Goal: Contribute content

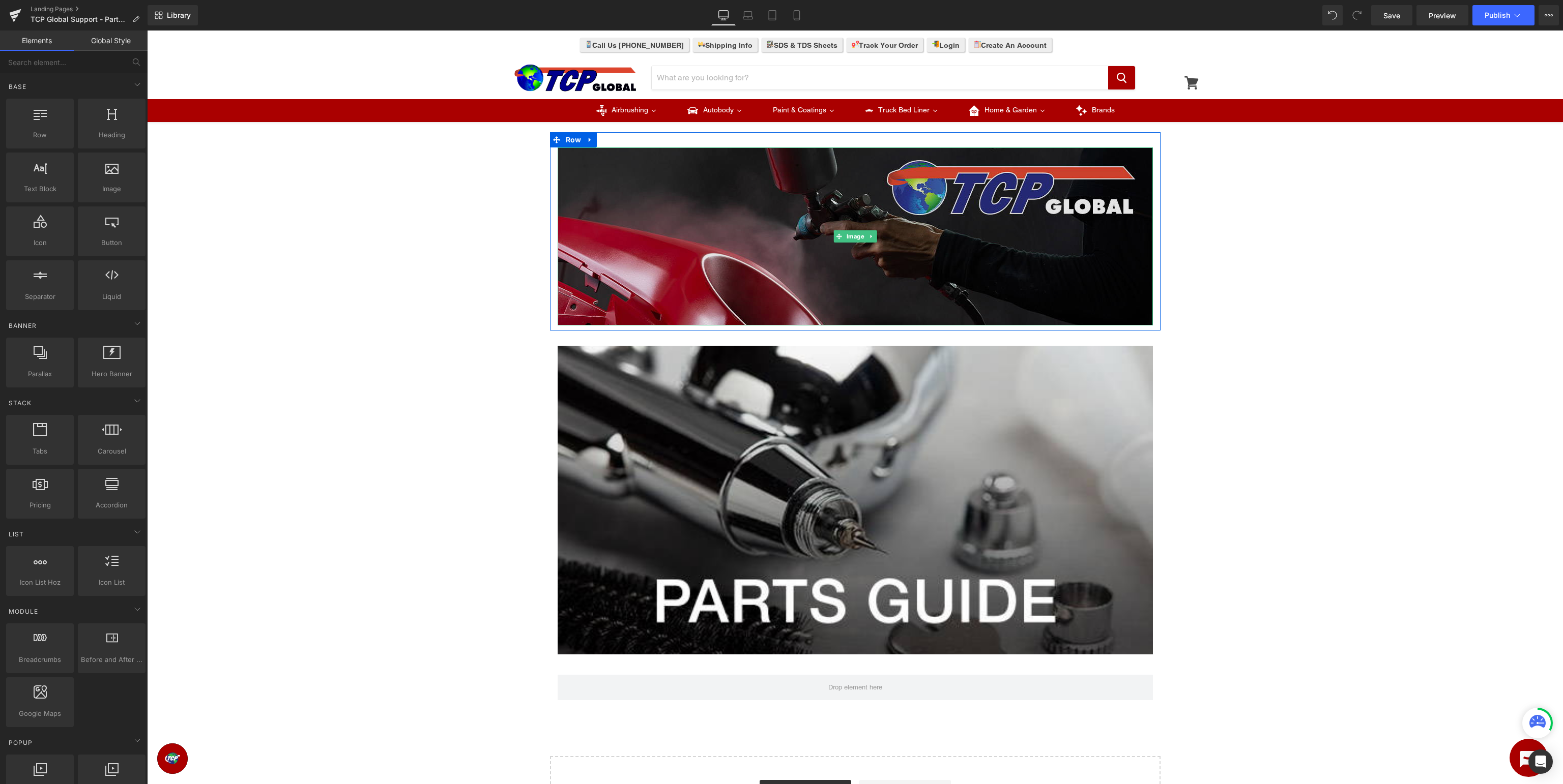
click at [843, 216] on img at bounding box center [854, 236] width 595 height 178
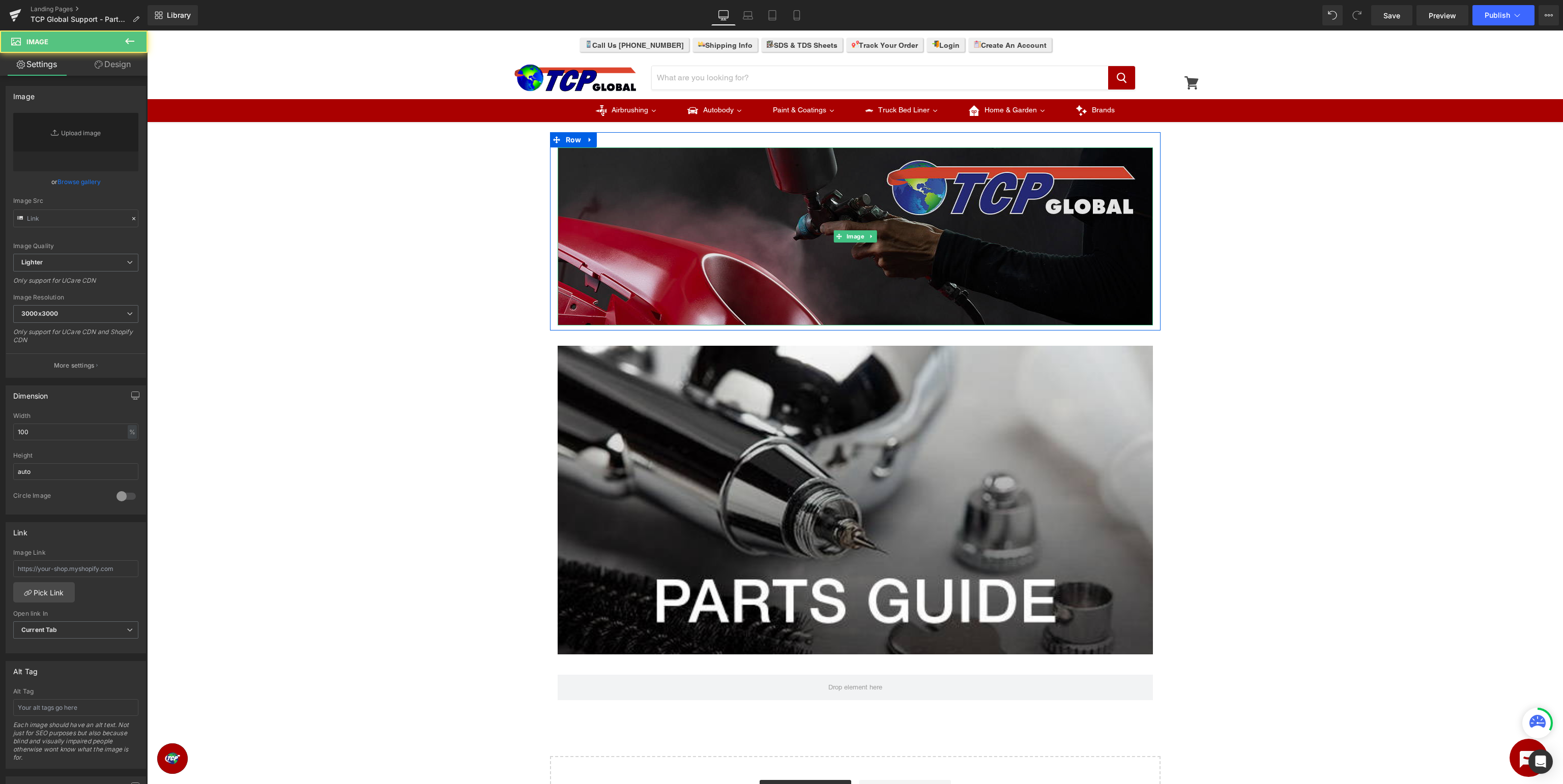
type input "[URL][DOMAIN_NAME]"
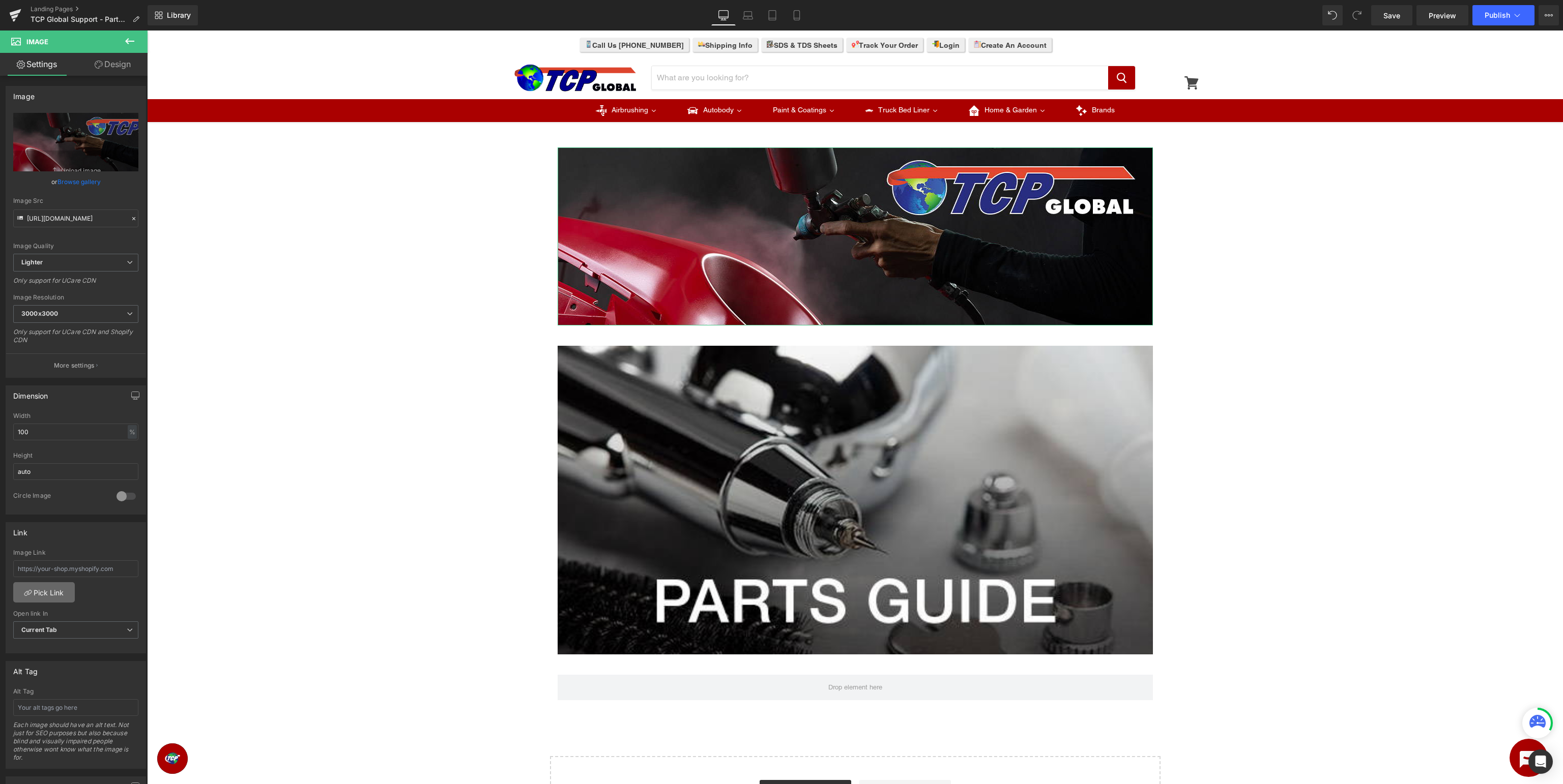
click at [56, 588] on link "Pick Link" at bounding box center [43, 593] width 61 height 21
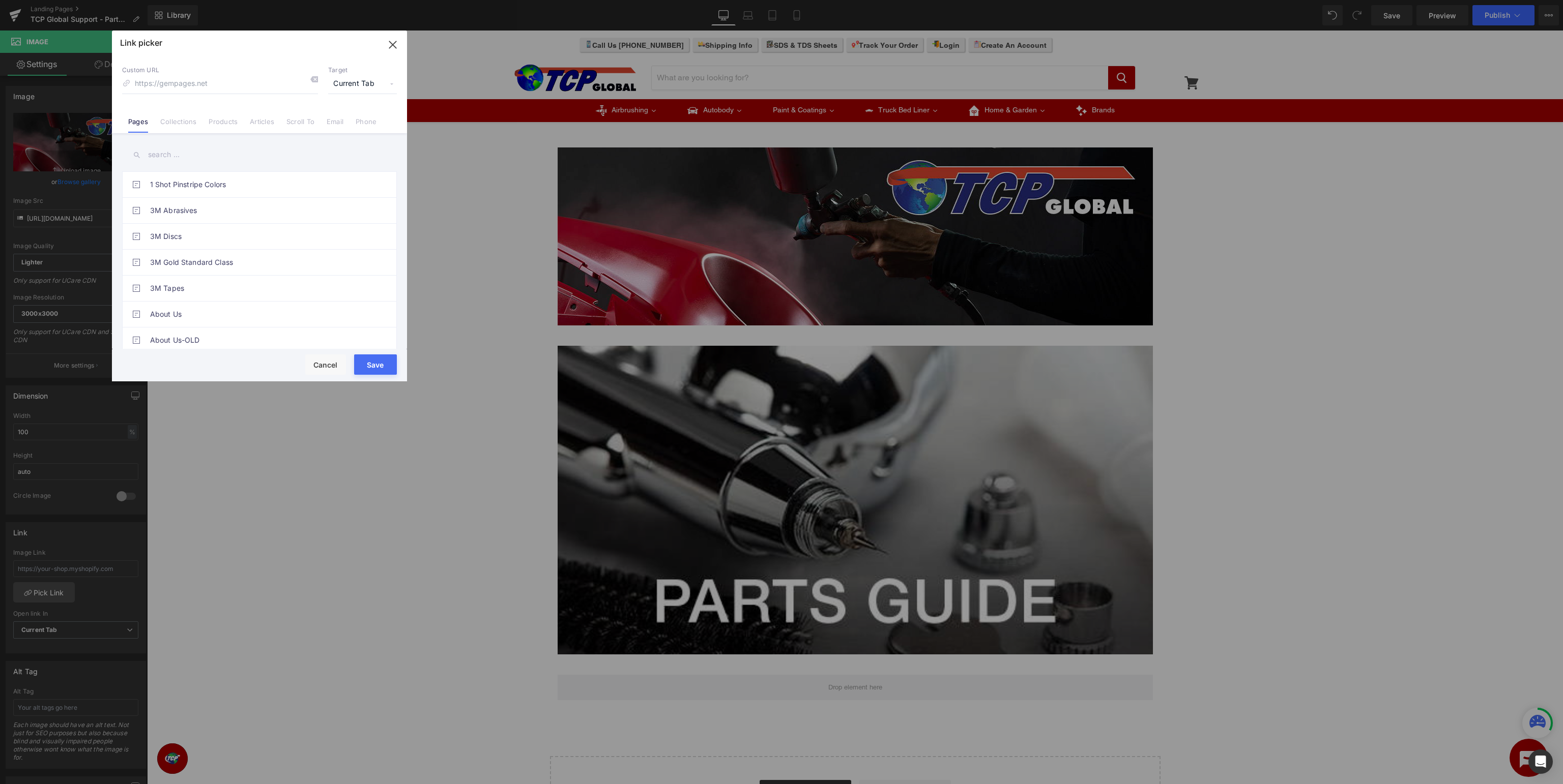
click at [261, 152] on input "text" at bounding box center [259, 155] width 274 height 23
type input "tcp global"
click at [327, 286] on link "TCP Global Support Page" at bounding box center [261, 288] width 224 height 25
type input "/pages/tcp-global-support"
click at [380, 363] on button "Save" at bounding box center [376, 364] width 43 height 21
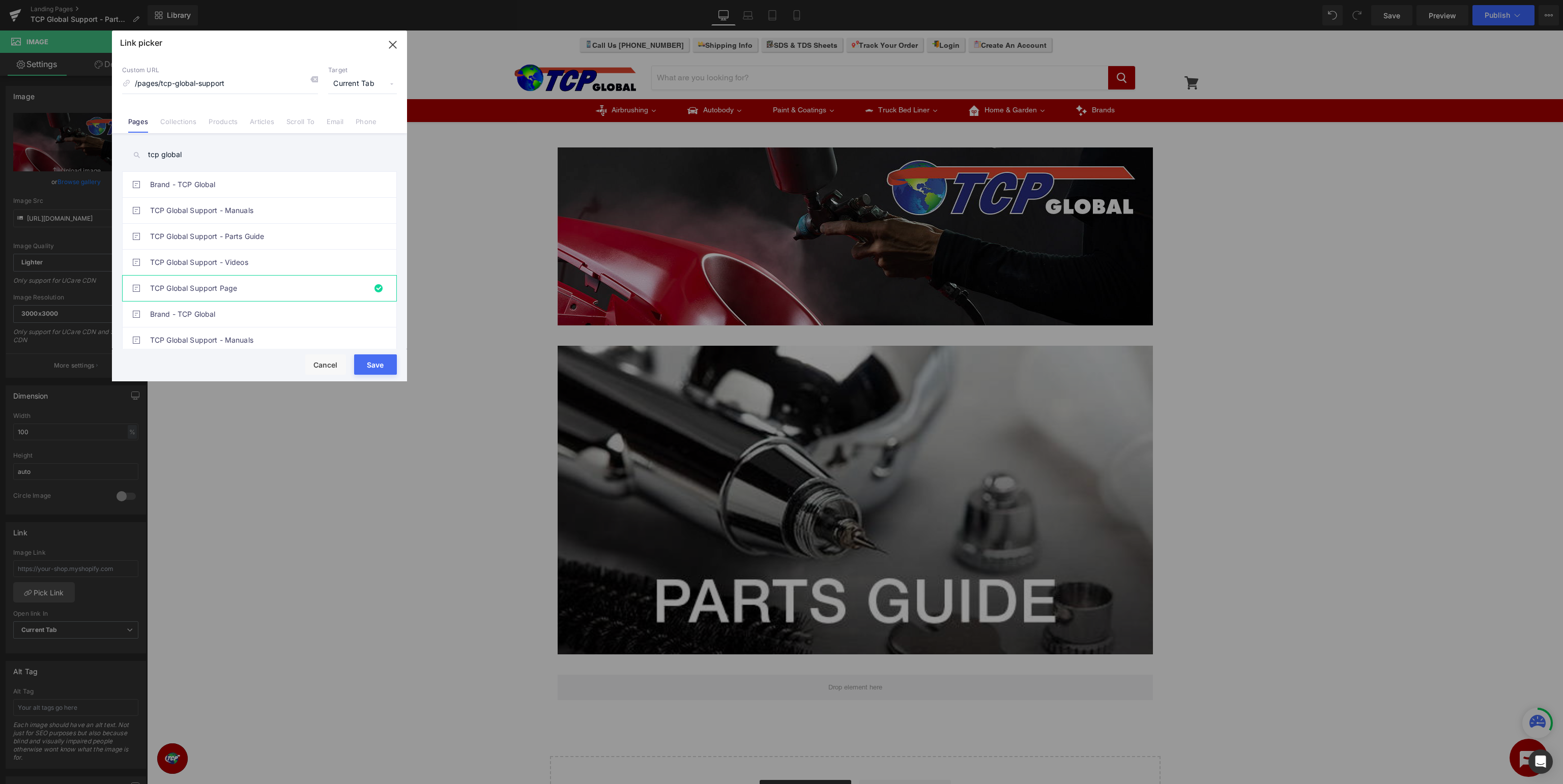
type input "/pages/tcp-global-support"
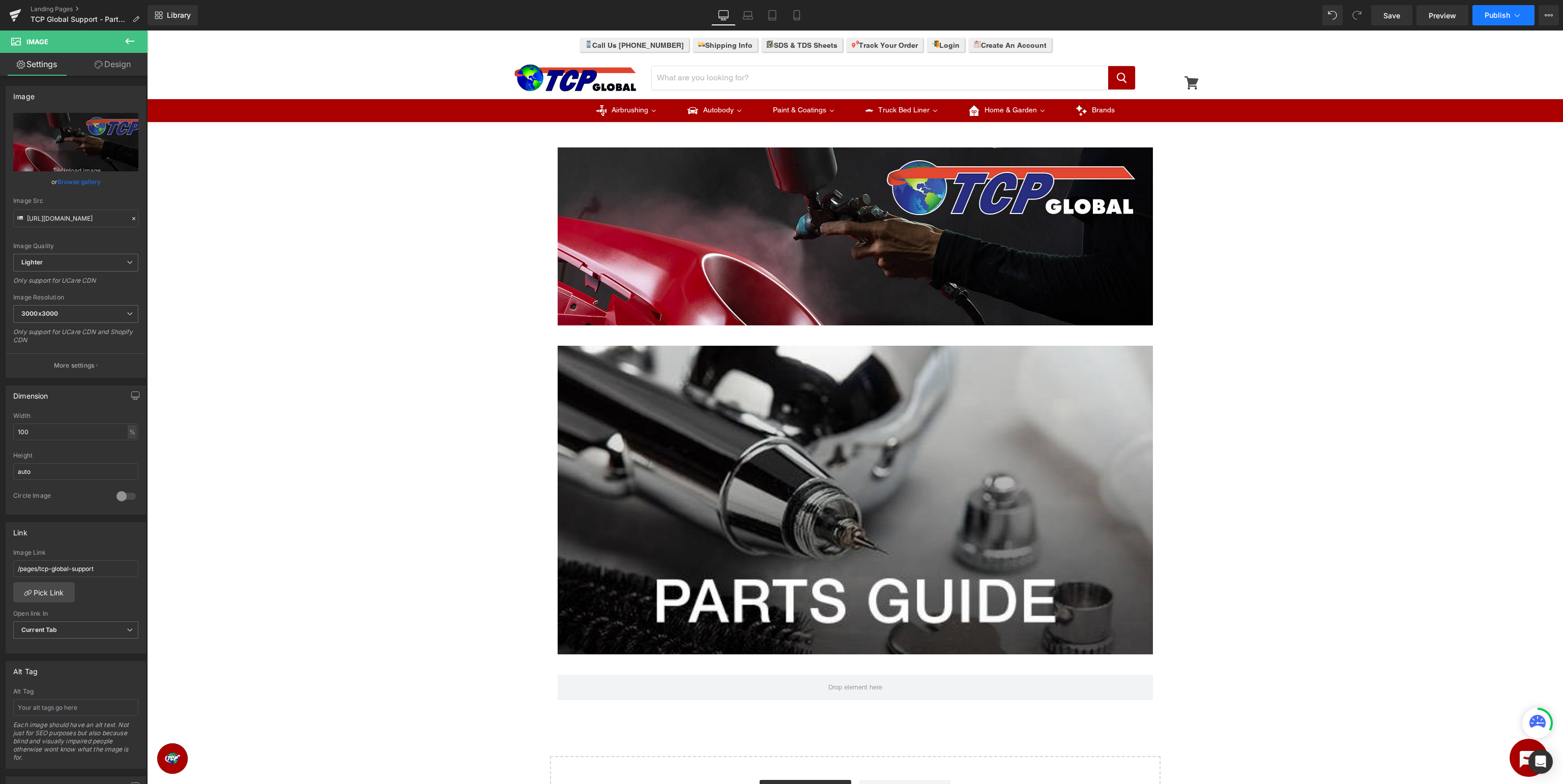
click at [1508, 22] on button "Publish" at bounding box center [1503, 15] width 62 height 21
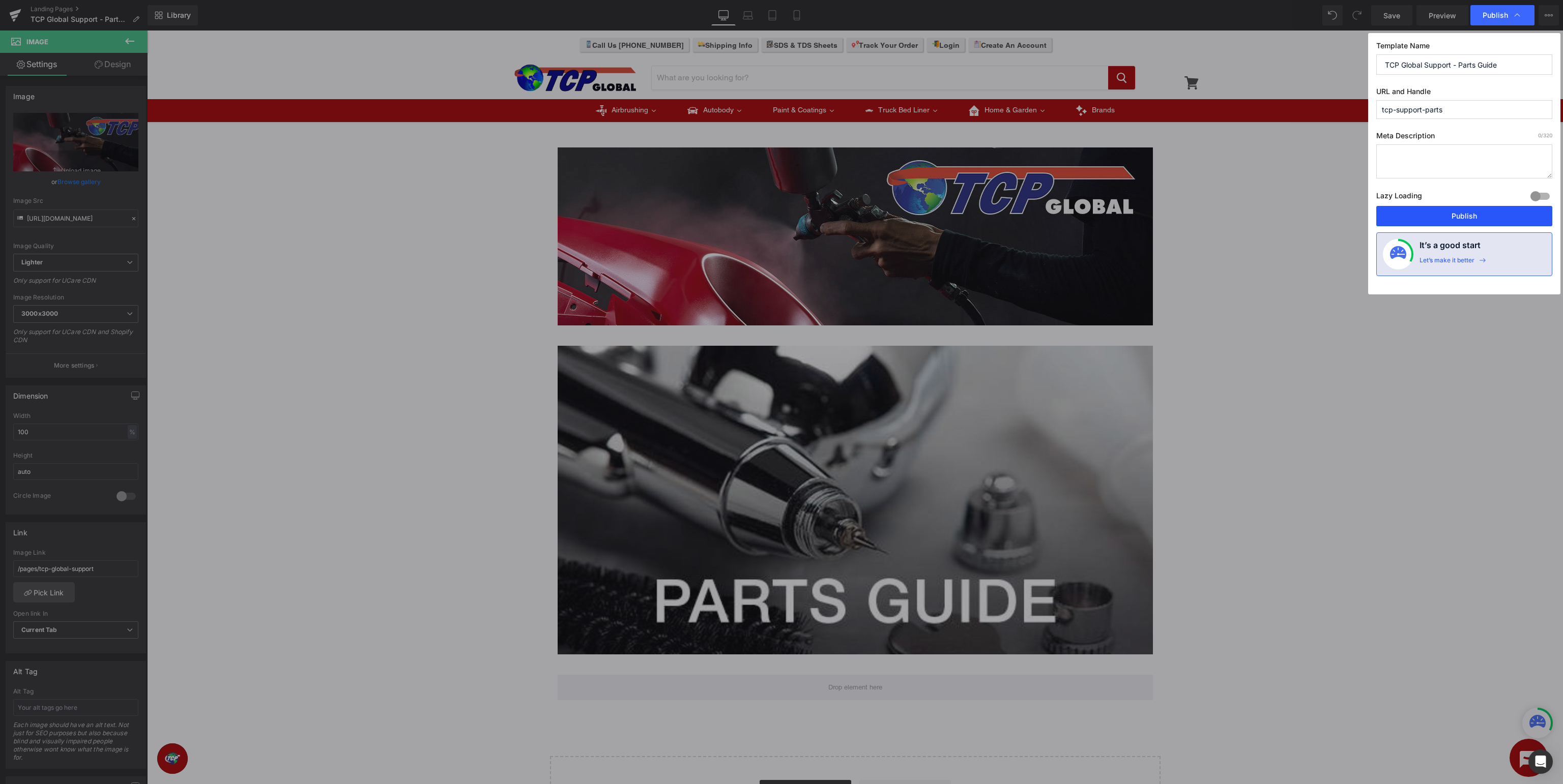
click at [1481, 217] on button "Publish" at bounding box center [1464, 216] width 176 height 21
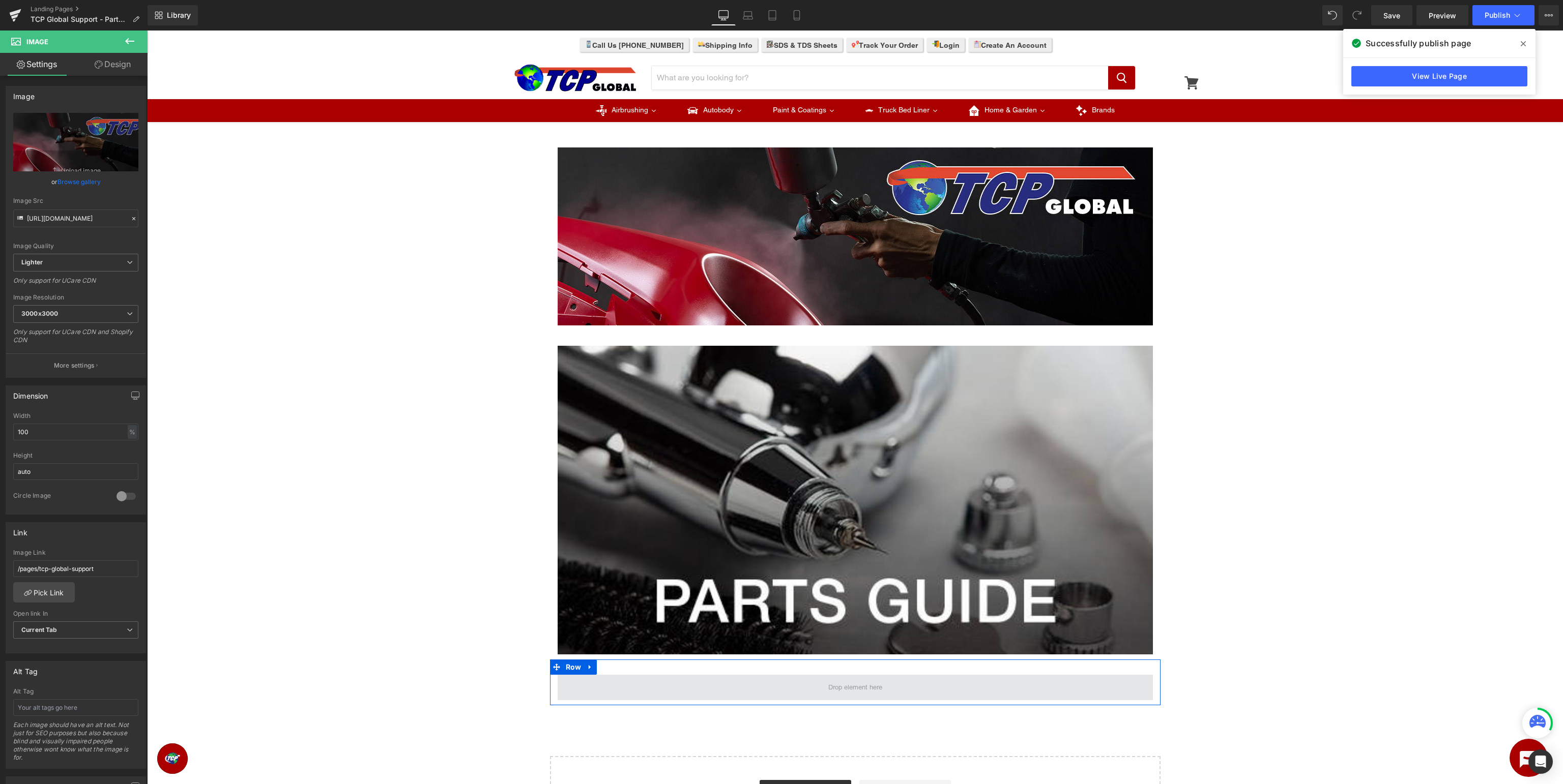
click at [710, 682] on span at bounding box center [854, 687] width 595 height 25
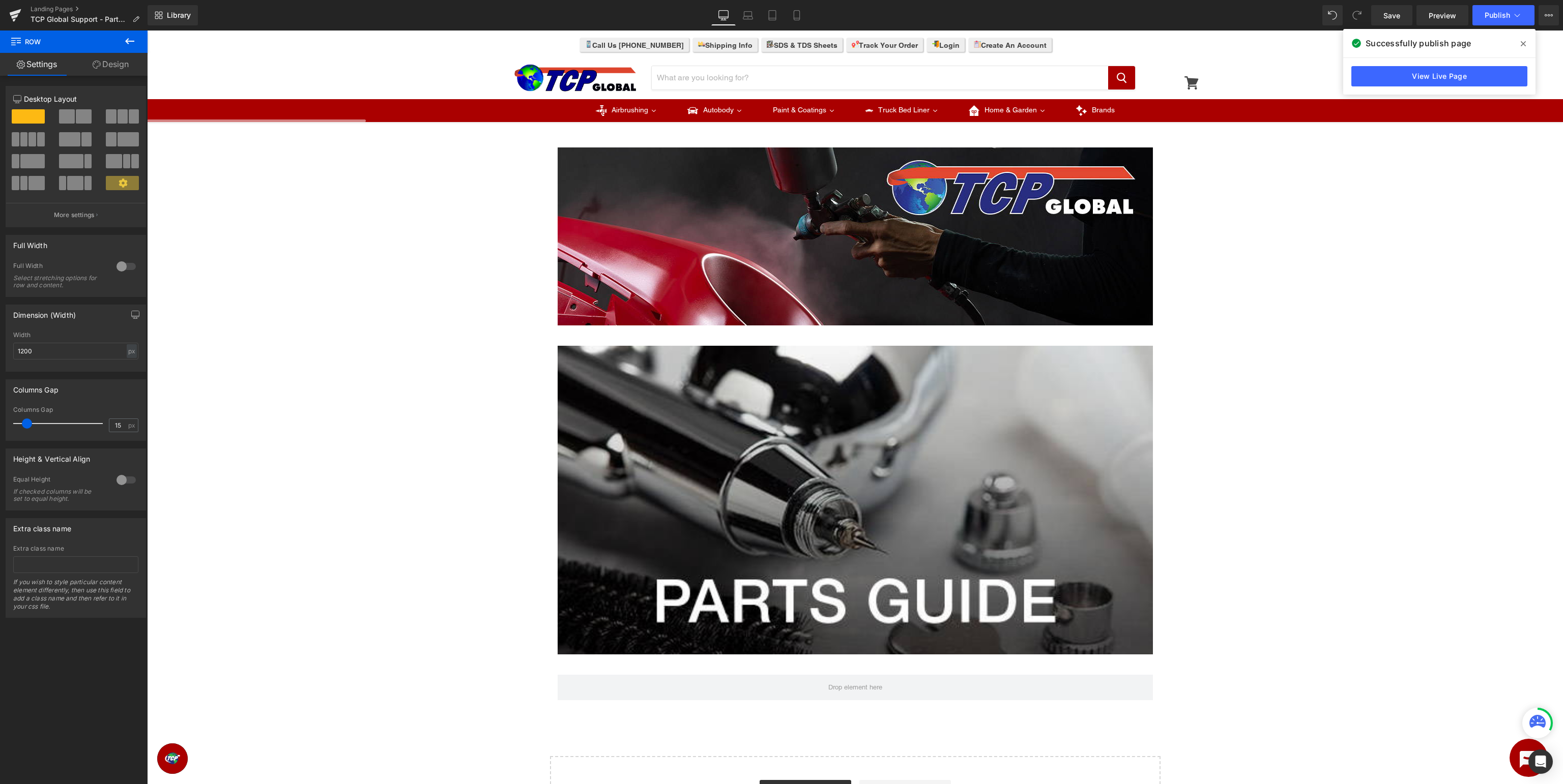
scroll to position [54, 0]
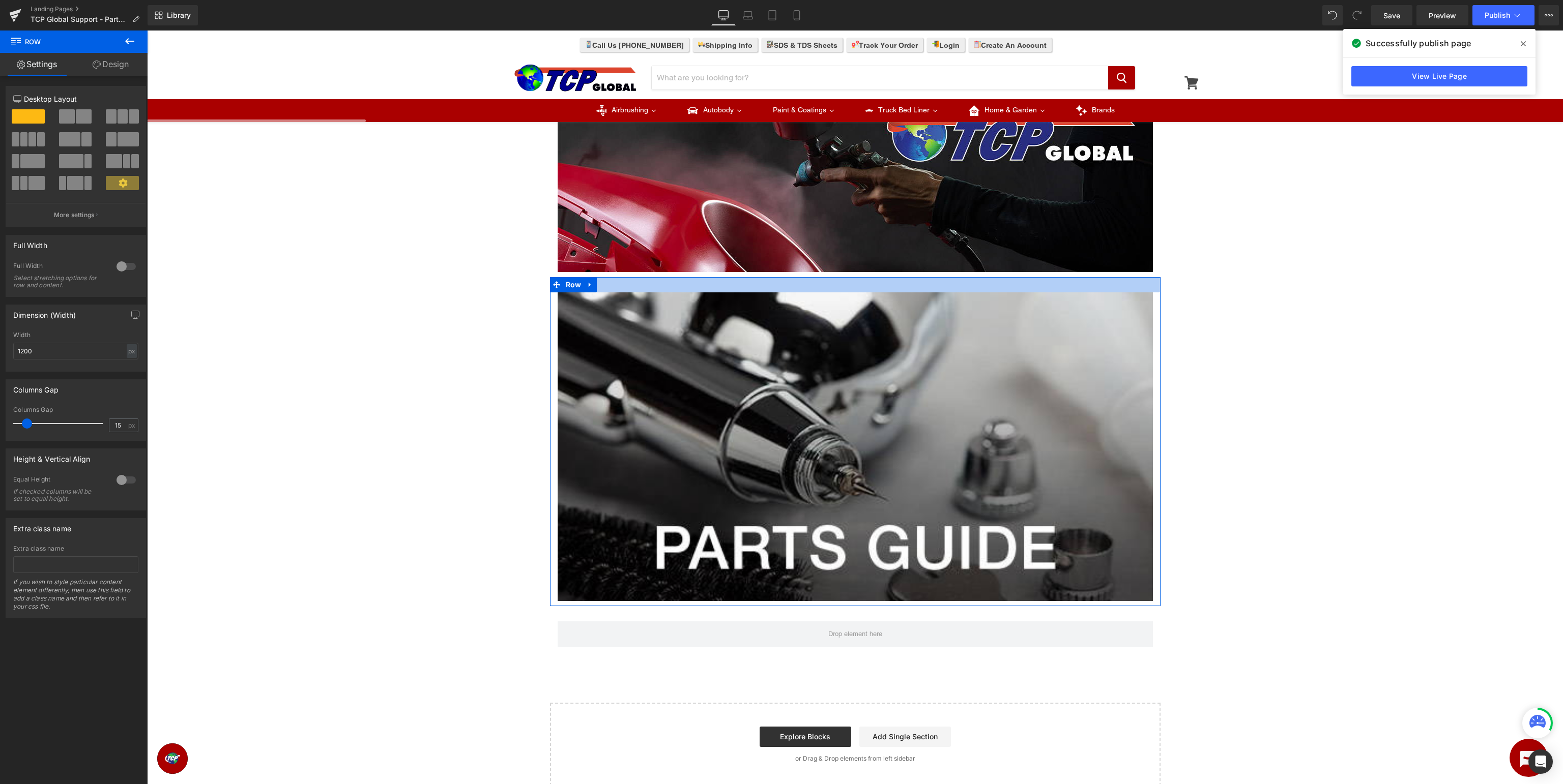
click at [675, 286] on div at bounding box center [854, 285] width 610 height 15
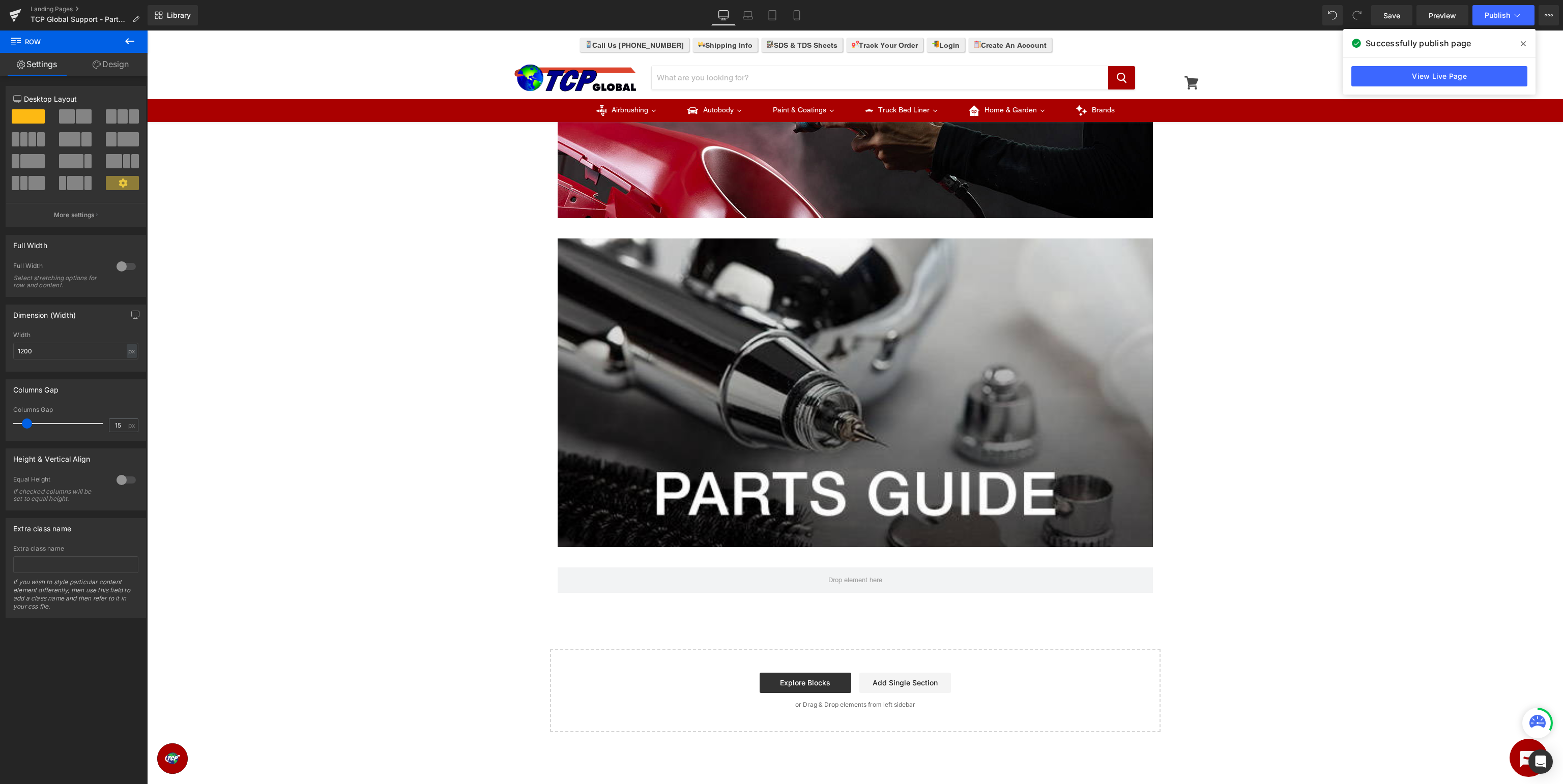
scroll to position [0, 0]
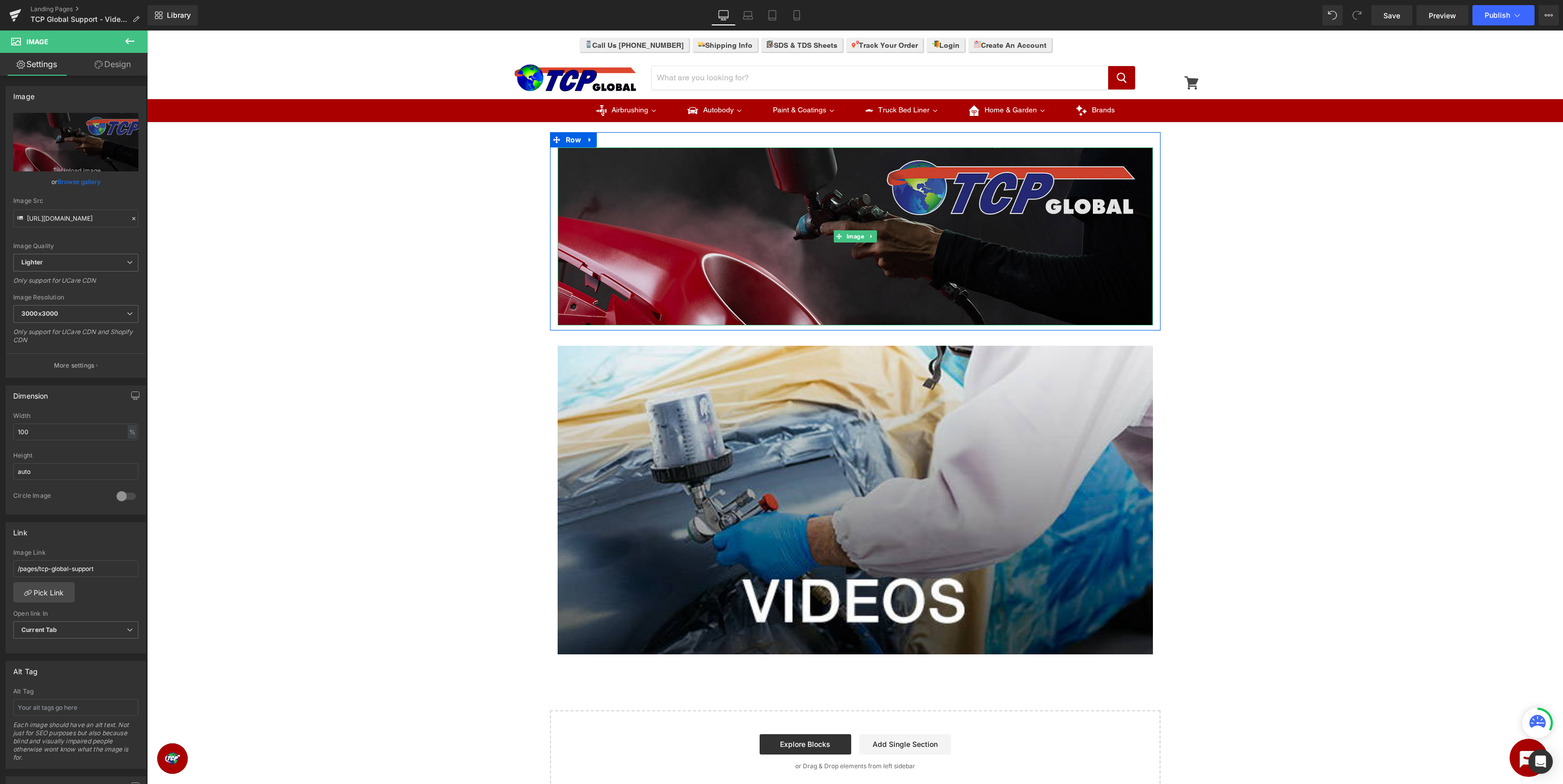
click at [808, 180] on img at bounding box center [854, 236] width 595 height 178
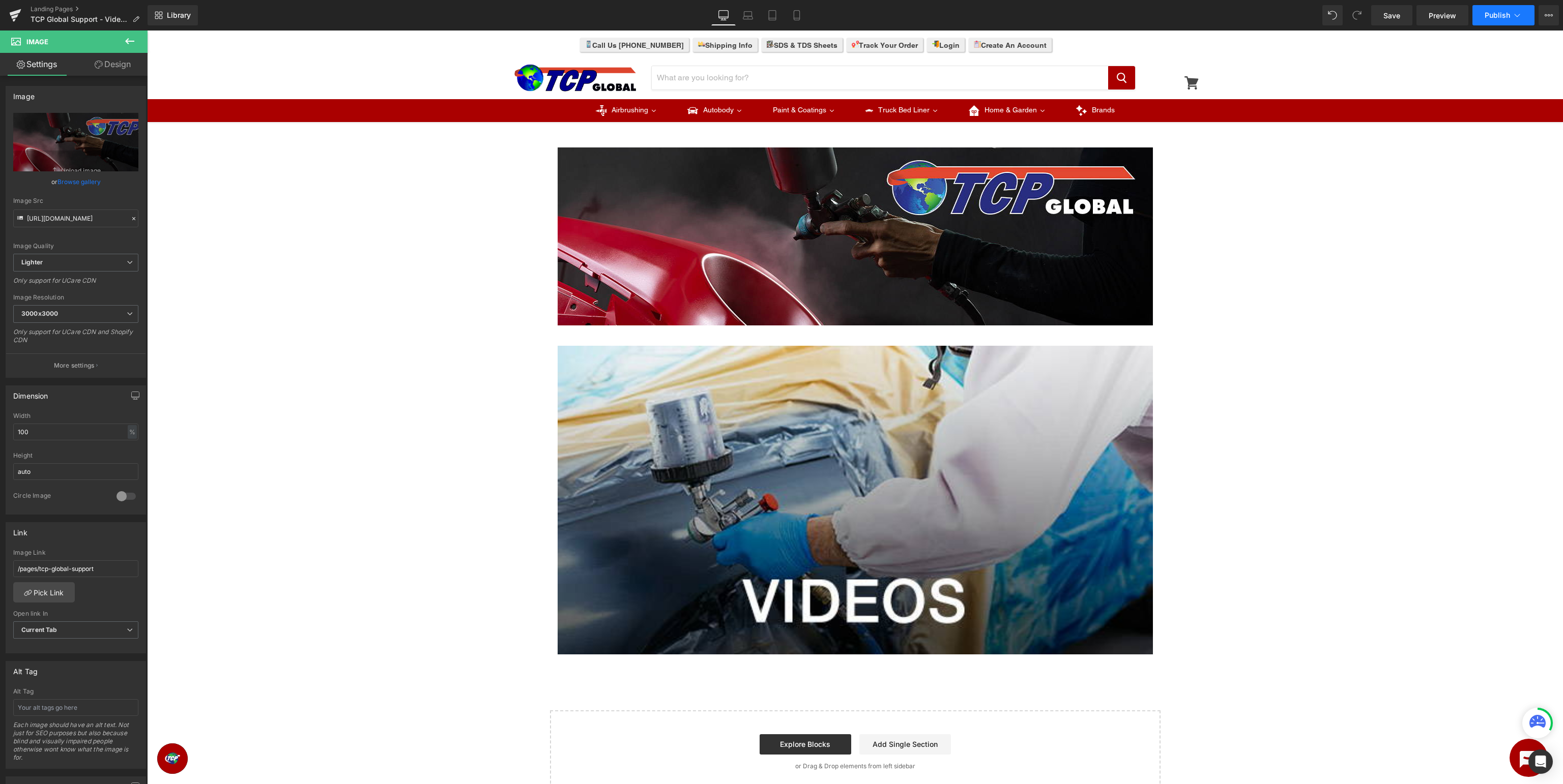
click at [1516, 14] on icon at bounding box center [1517, 15] width 10 height 10
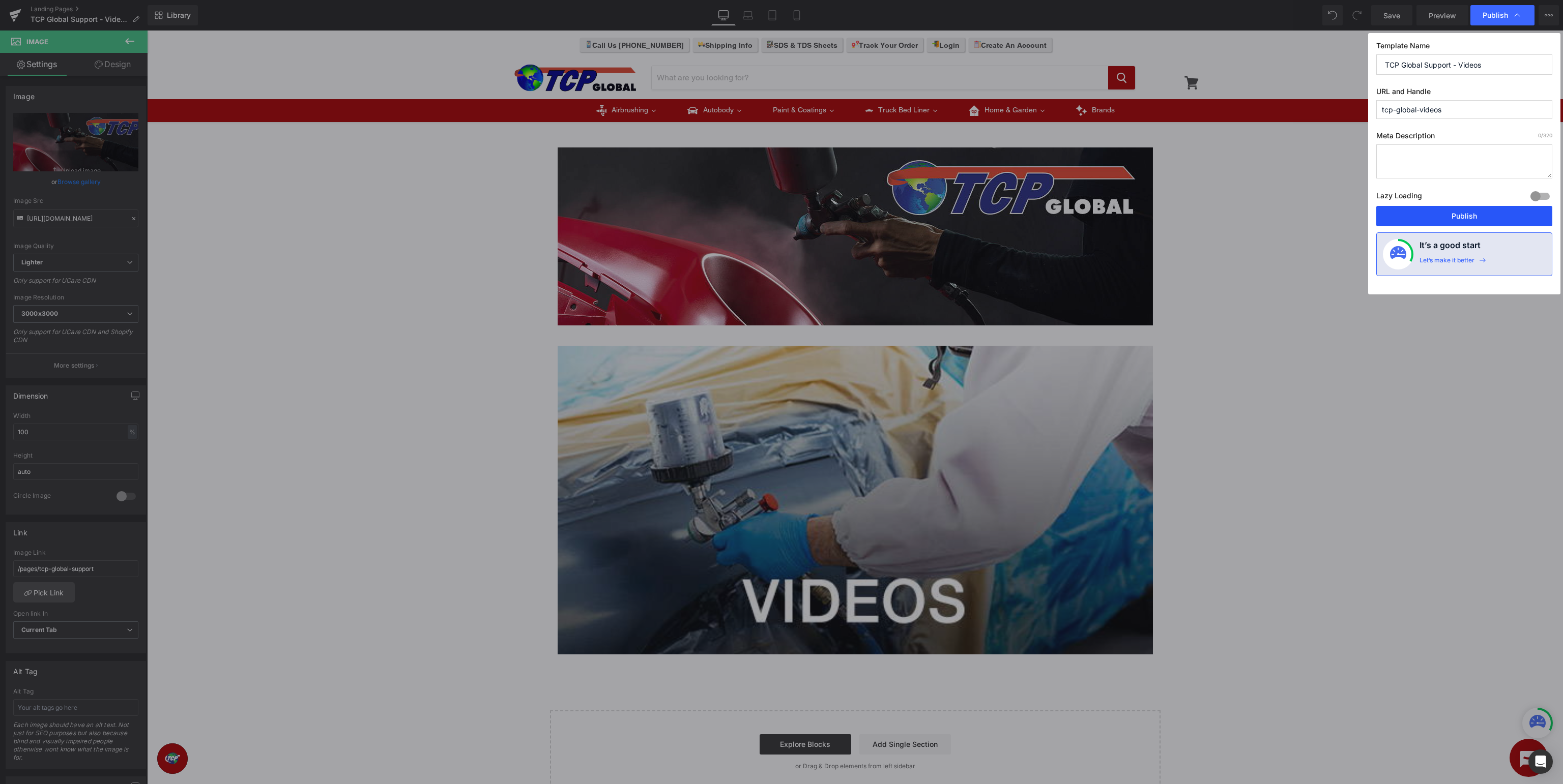
click at [1456, 209] on button "Publish" at bounding box center [1464, 216] width 176 height 21
